Goal: Task Accomplishment & Management: Manage account settings

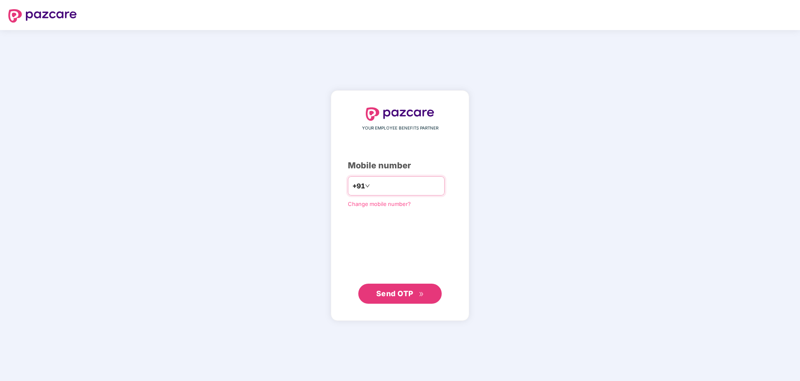
click at [414, 185] on input "number" at bounding box center [406, 185] width 68 height 13
type input "**********"
click at [409, 292] on span "Send OTP" at bounding box center [394, 293] width 37 height 9
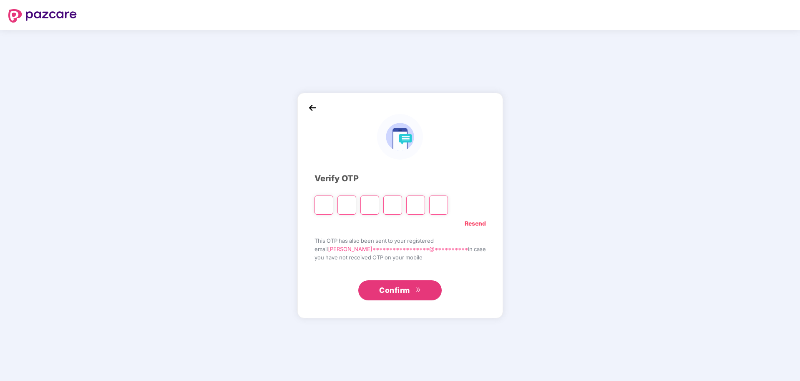
type input "*"
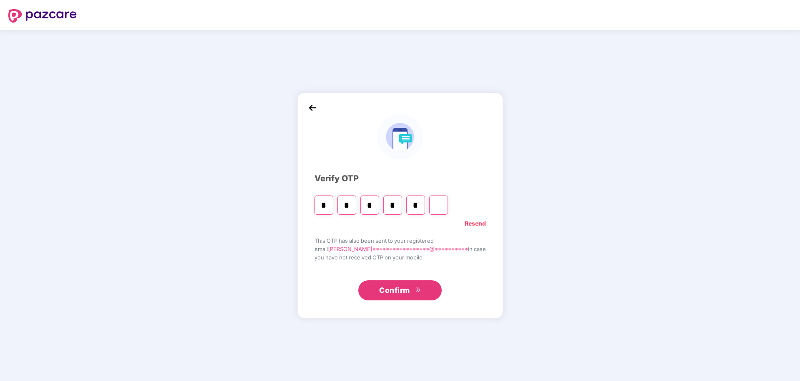
type input "*"
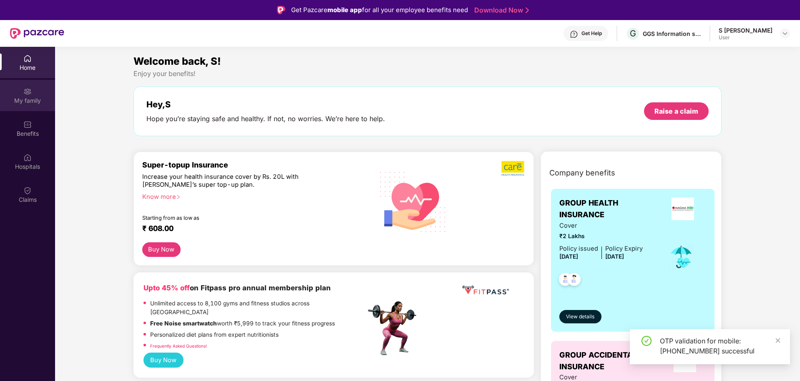
click at [13, 105] on div "My family" at bounding box center [27, 95] width 55 height 31
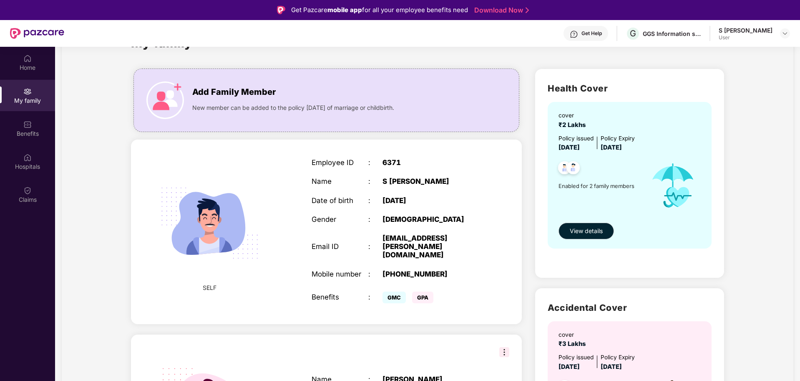
scroll to position [35, 0]
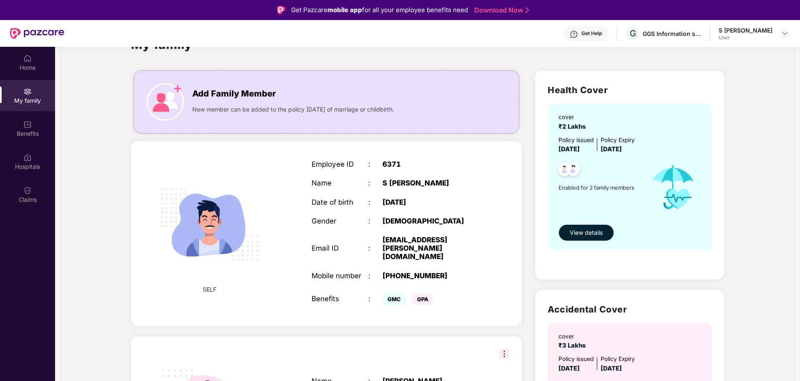
click at [602, 231] on span "View details" at bounding box center [586, 232] width 33 height 9
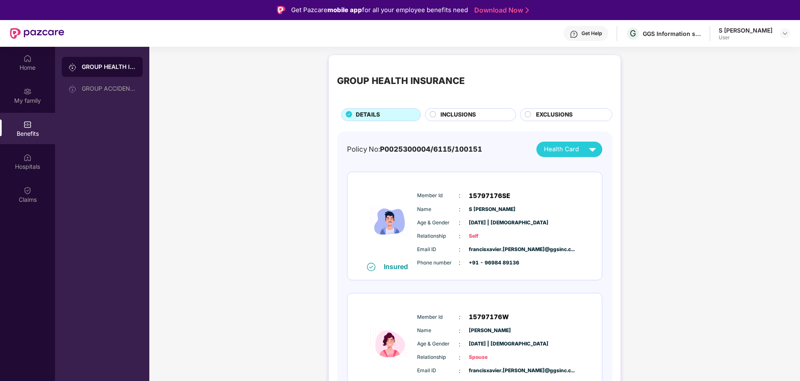
scroll to position [50, 0]
